Goal: Information Seeking & Learning: Compare options

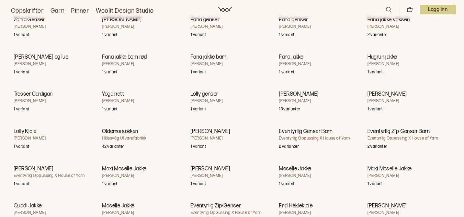
scroll to position [6146, 0]
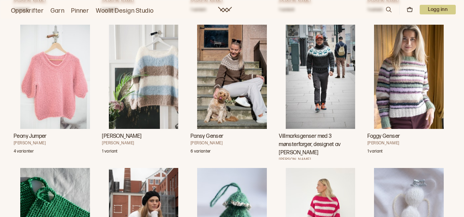
click at [330, 129] on img "Villmarksgenser med 3 mønsterfarger, designet av Linka Neumann" at bounding box center [321, 77] width 70 height 104
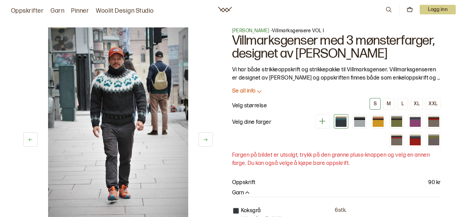
scroll to position [0, 29]
click at [414, 141] on div at bounding box center [415, 142] width 11 height 7
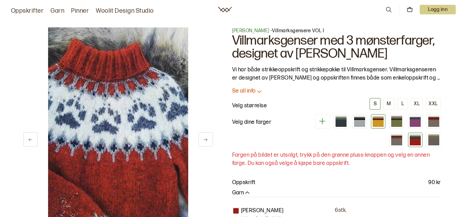
click at [383, 124] on div at bounding box center [378, 123] width 11 height 7
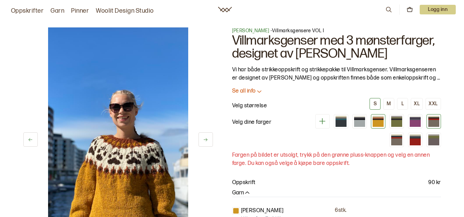
click at [434, 121] on div at bounding box center [433, 123] width 11 height 7
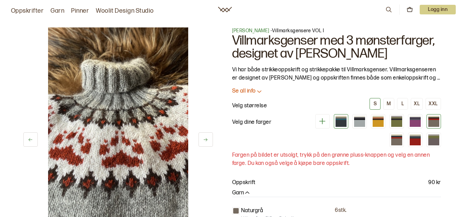
click at [345, 125] on div at bounding box center [340, 123] width 11 height 7
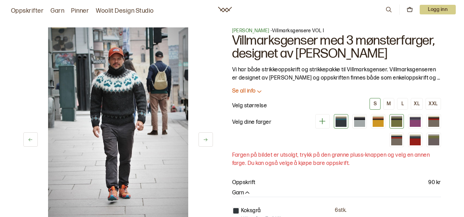
click at [396, 123] on div at bounding box center [396, 123] width 11 height 7
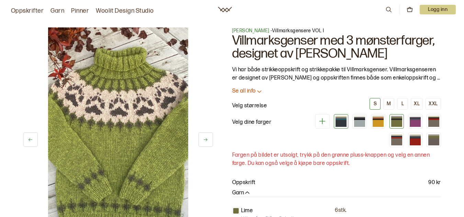
click at [341, 125] on div at bounding box center [340, 123] width 11 height 7
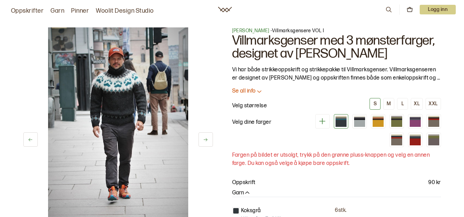
click at [135, 122] on img at bounding box center [118, 132] width 140 height 210
click at [211, 137] on button at bounding box center [205, 140] width 14 height 14
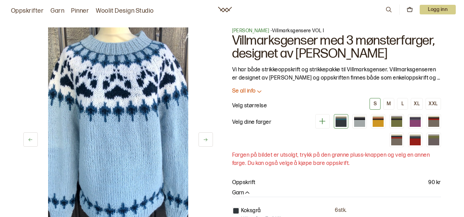
click at [211, 137] on button at bounding box center [205, 140] width 14 height 14
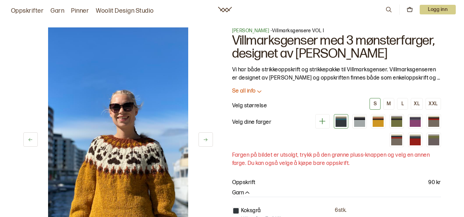
click at [210, 135] on button at bounding box center [205, 140] width 14 height 14
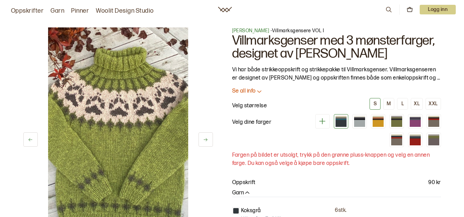
click at [210, 135] on button at bounding box center [205, 140] width 14 height 14
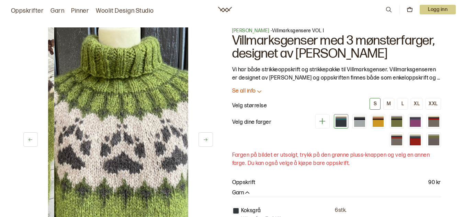
click at [210, 135] on button at bounding box center [205, 140] width 14 height 14
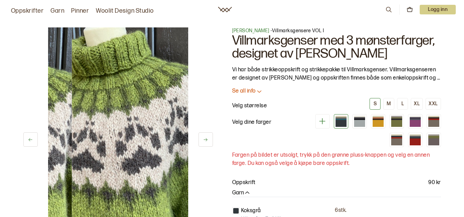
click at [210, 135] on button at bounding box center [205, 140] width 14 height 14
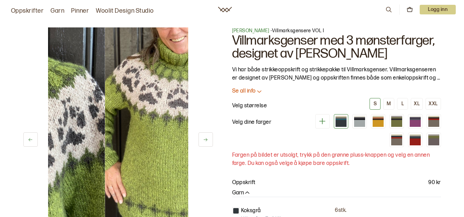
click at [210, 135] on button at bounding box center [205, 140] width 14 height 14
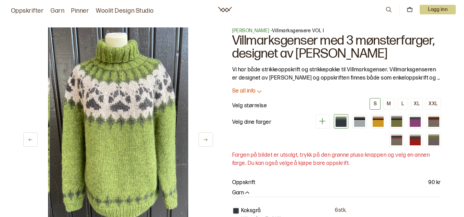
click at [210, 135] on button at bounding box center [205, 140] width 14 height 14
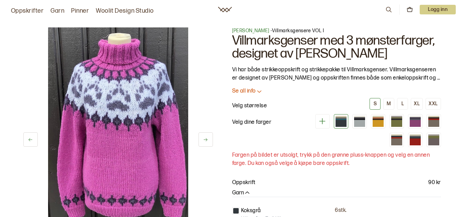
click at [209, 134] on button at bounding box center [205, 140] width 14 height 14
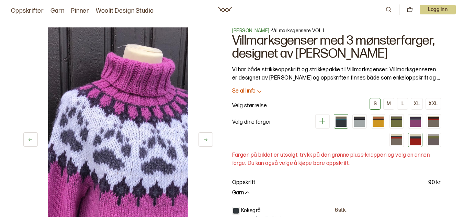
click at [420, 137] on div at bounding box center [415, 137] width 11 height 1
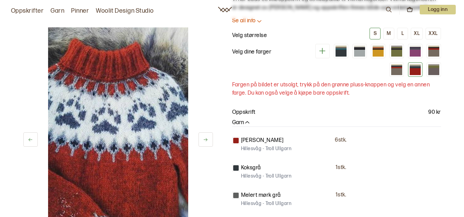
scroll to position [69, 0]
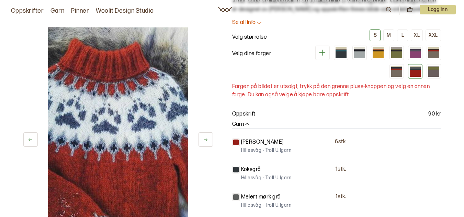
scroll to position [6146, 0]
